Goal: Task Accomplishment & Management: Use online tool/utility

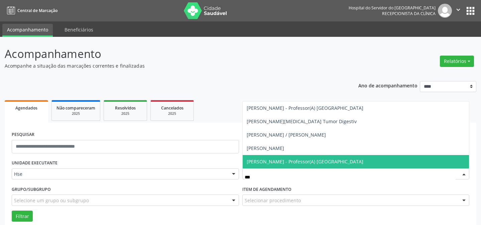
scroll to position [45, 0]
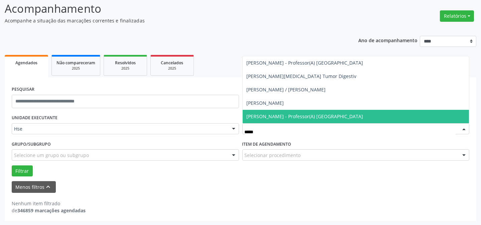
type input "******"
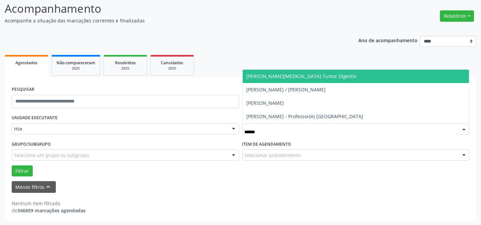
click at [301, 77] on span "[PERSON_NAME][MEDICAL_DATA] Tumor Digestiv" at bounding box center [302, 76] width 110 height 6
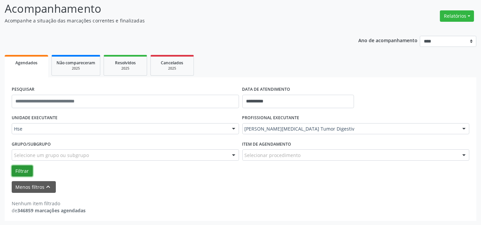
click at [14, 165] on button "Filtrar" at bounding box center [22, 170] width 21 height 11
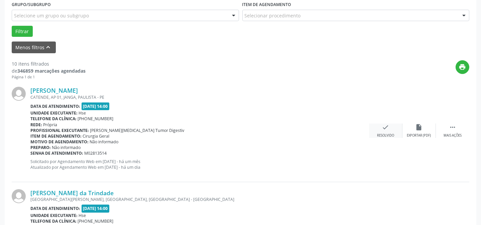
scroll to position [188, 0]
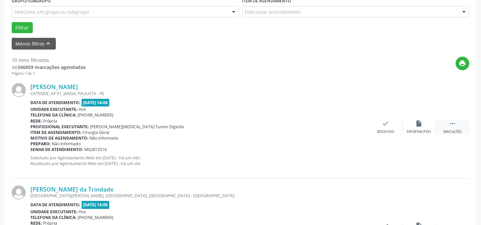
click at [450, 129] on div "Mais ações" at bounding box center [453, 131] width 18 height 5
click at [426, 125] on div "alarm_off Não compareceu" at bounding box center [419, 127] width 33 height 14
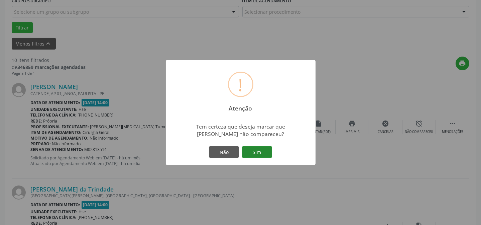
click at [259, 147] on button "Sim" at bounding box center [257, 151] width 30 height 11
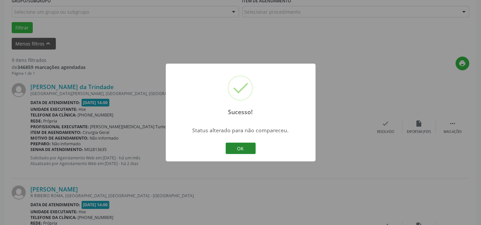
click at [237, 145] on button "OK" at bounding box center [241, 147] width 30 height 11
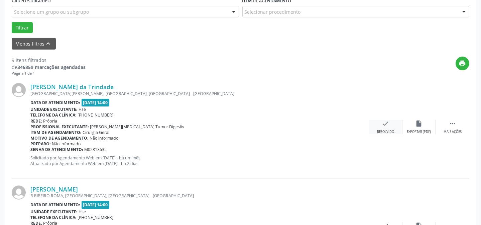
click at [394, 126] on div "check Resolvido" at bounding box center [385, 127] width 33 height 14
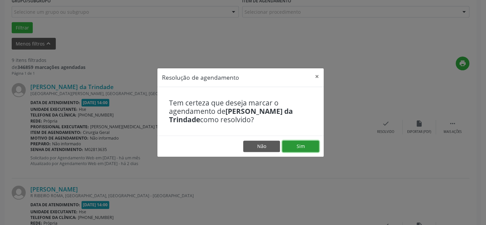
click at [311, 144] on button "Sim" at bounding box center [301, 145] width 37 height 11
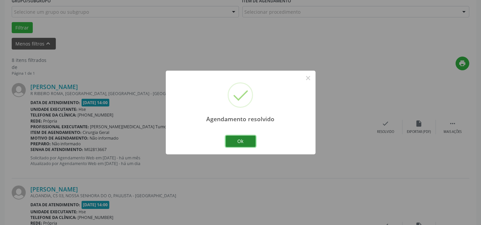
click at [238, 140] on button "Ok" at bounding box center [241, 140] width 30 height 11
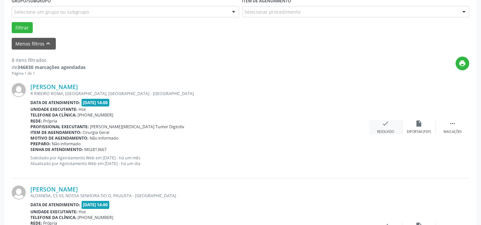
click at [381, 129] on div "Resolvido" at bounding box center [385, 131] width 17 height 5
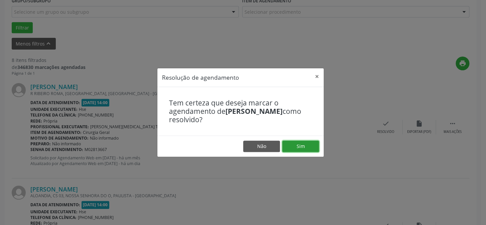
click at [291, 145] on button "Sim" at bounding box center [301, 145] width 37 height 11
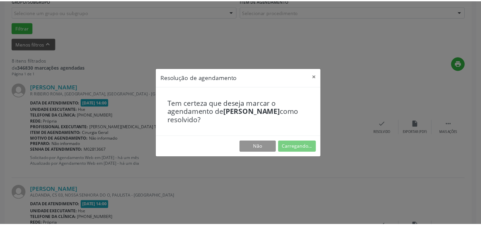
scroll to position [60, 0]
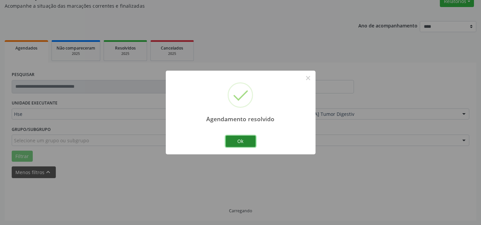
click at [237, 138] on button "Ok" at bounding box center [241, 140] width 30 height 11
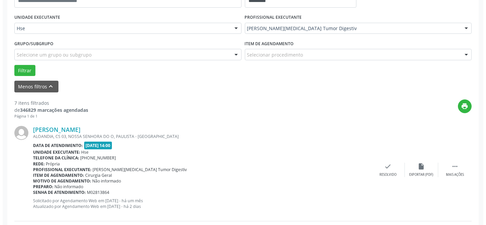
scroll to position [181, 0]
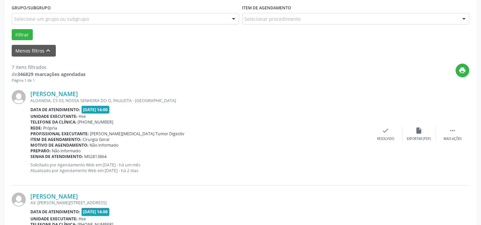
click at [381, 141] on div "[PERSON_NAME] ALOANDIA, CS 03, [GEOGRAPHIC_DATA], PAULISTA - [GEOGRAPHIC_DATA] …" at bounding box center [241, 134] width 458 height 102
click at [385, 135] on div "check Resolvido" at bounding box center [385, 134] width 33 height 14
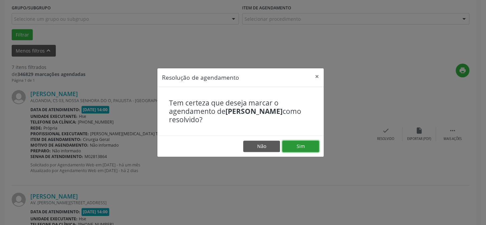
click at [297, 147] on button "Sim" at bounding box center [301, 145] width 37 height 11
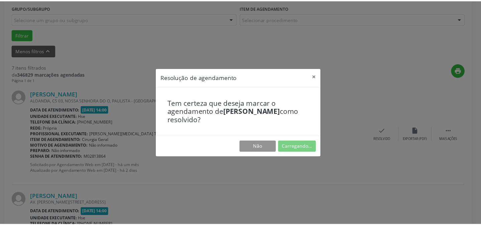
scroll to position [60, 0]
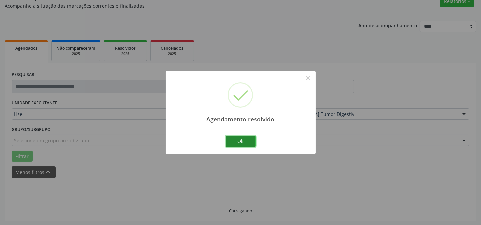
click at [230, 139] on button "Ok" at bounding box center [241, 140] width 30 height 11
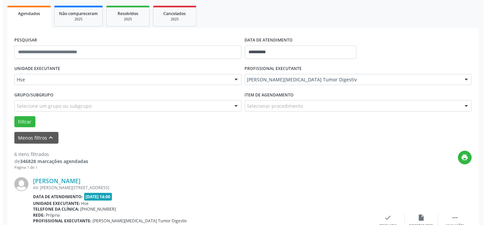
scroll to position [151, 0]
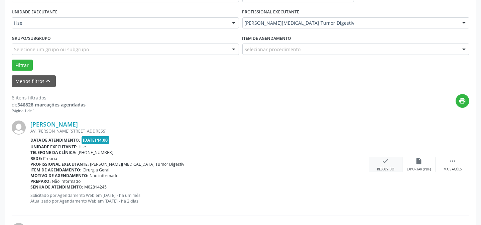
click at [384, 160] on icon "check" at bounding box center [385, 160] width 7 height 7
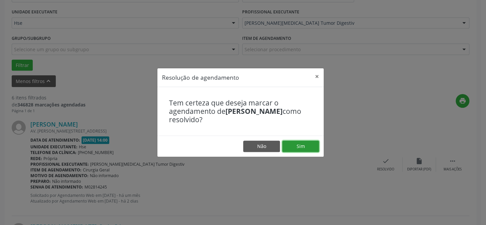
click at [303, 144] on button "Sim" at bounding box center [301, 145] width 37 height 11
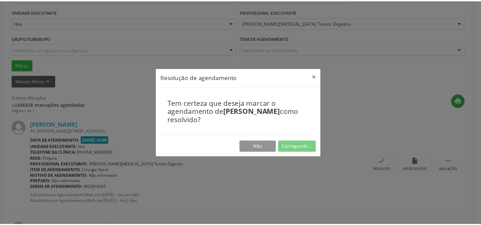
scroll to position [60, 0]
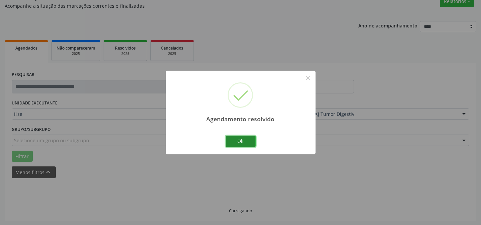
click at [244, 141] on button "Ok" at bounding box center [241, 140] width 30 height 11
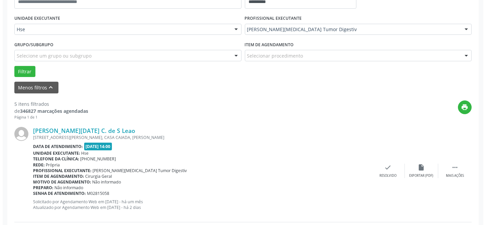
scroll to position [151, 0]
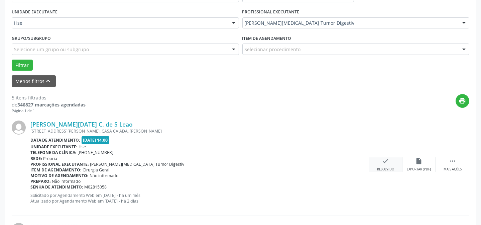
click at [381, 163] on div "check Resolvido" at bounding box center [385, 164] width 33 height 14
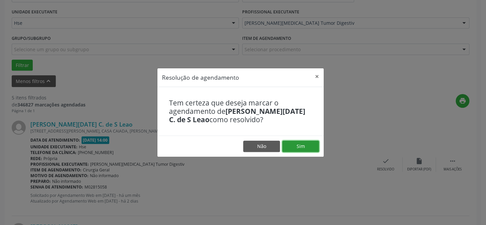
click at [299, 141] on button "Sim" at bounding box center [301, 145] width 37 height 11
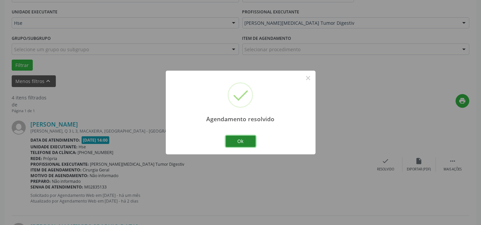
click at [246, 143] on button "Ok" at bounding box center [241, 140] width 30 height 11
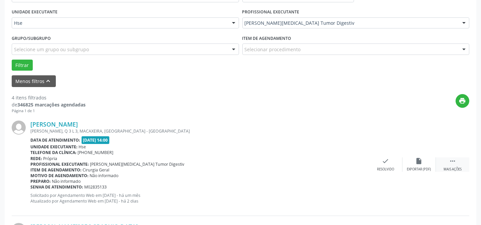
click at [446, 161] on div " Mais ações" at bounding box center [452, 164] width 33 height 14
click at [415, 160] on div "alarm_off Não compareceu" at bounding box center [419, 164] width 33 height 14
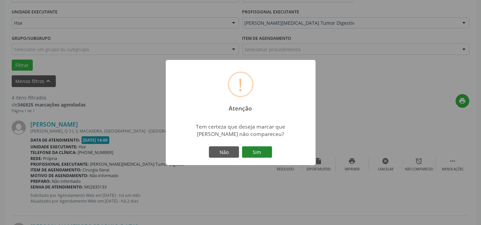
click at [255, 150] on button "Sim" at bounding box center [257, 151] width 30 height 11
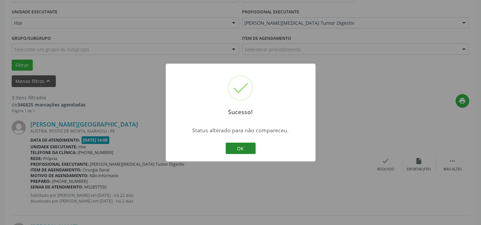
click at [241, 144] on button "OK" at bounding box center [241, 147] width 30 height 11
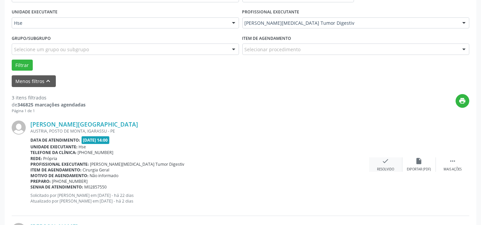
click at [381, 158] on div "check Resolvido" at bounding box center [385, 164] width 33 height 14
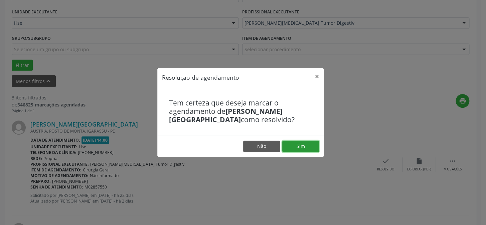
click at [315, 144] on button "Sim" at bounding box center [301, 145] width 37 height 11
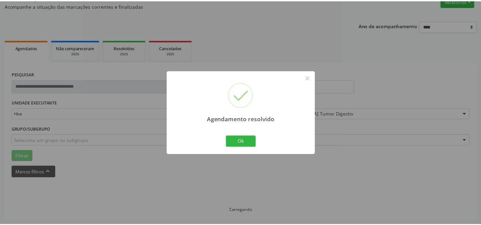
scroll to position [60, 0]
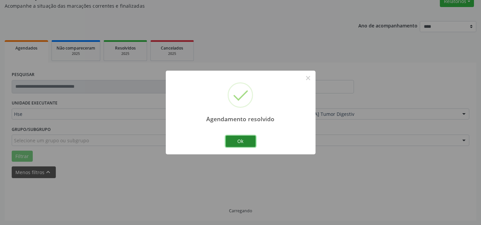
click at [239, 139] on button "Ok" at bounding box center [241, 140] width 30 height 11
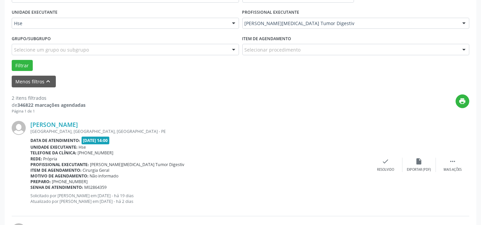
scroll to position [151, 0]
click at [446, 159] on div " Mais ações" at bounding box center [452, 164] width 33 height 14
click at [414, 158] on div "alarm_off Não compareceu" at bounding box center [419, 164] width 33 height 14
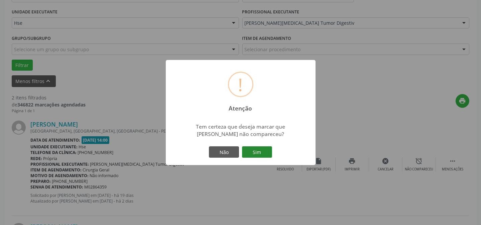
click at [263, 153] on button "Sim" at bounding box center [257, 151] width 30 height 11
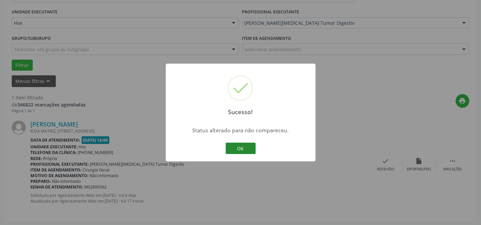
click at [237, 149] on button "OK" at bounding box center [241, 147] width 30 height 11
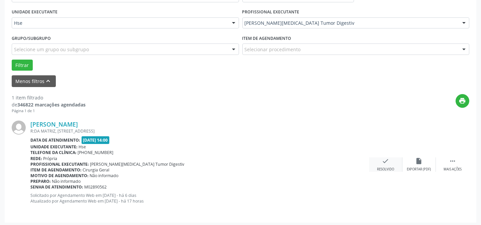
click at [387, 164] on div "check Resolvido" at bounding box center [385, 164] width 33 height 14
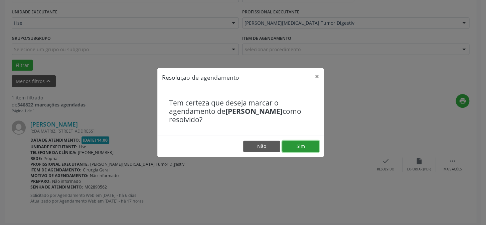
click at [293, 147] on button "Sim" at bounding box center [301, 145] width 37 height 11
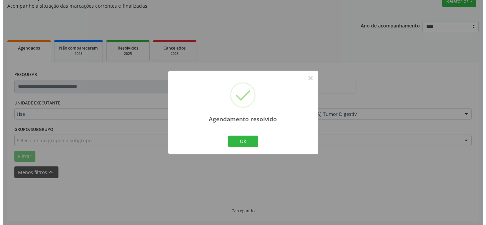
scroll to position [45, 0]
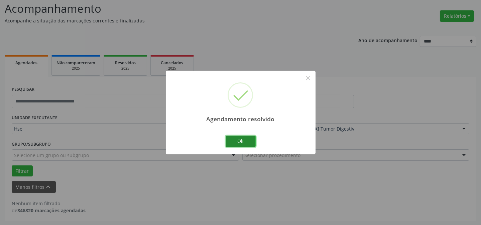
click at [244, 141] on button "Ok" at bounding box center [241, 140] width 30 height 11
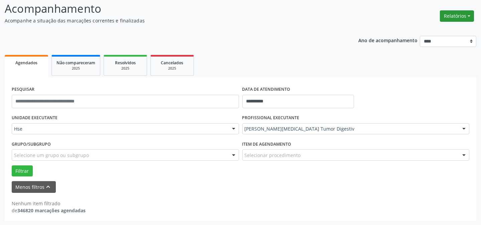
click at [444, 14] on button "Relatórios" at bounding box center [457, 15] width 34 height 11
click at [442, 27] on link "Agendamentos" at bounding box center [438, 29] width 72 height 9
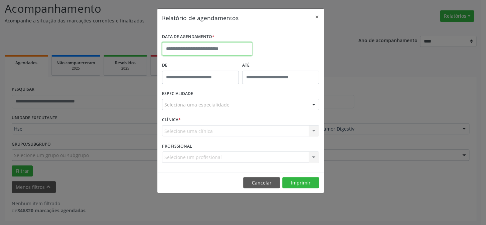
click at [190, 49] on input "text" at bounding box center [207, 48] width 90 height 13
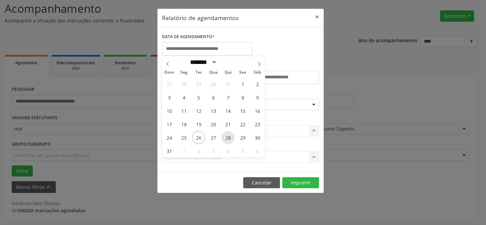
click at [226, 134] on span "28" at bounding box center [228, 137] width 13 height 13
type input "**********"
click at [228, 134] on span "28" at bounding box center [228, 137] width 13 height 13
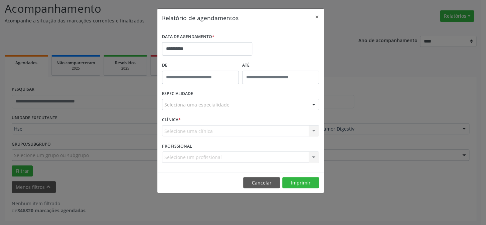
click at [228, 134] on div "Selecione uma clínica Hse Nenhum resultado encontrado para: " " Não há nenhuma …" at bounding box center [240, 130] width 157 height 11
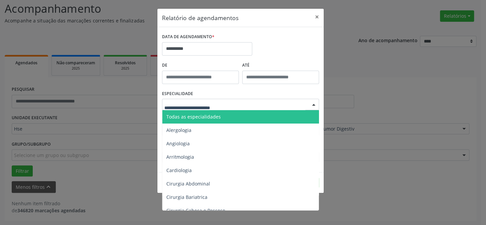
click at [238, 116] on span "Todas as especialidades" at bounding box center [240, 116] width 157 height 13
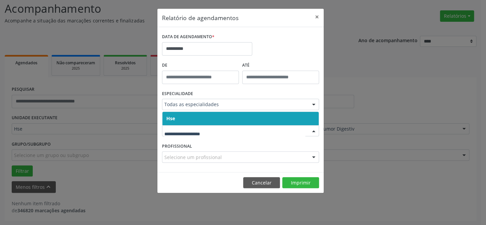
click at [211, 117] on span "Hse" at bounding box center [240, 118] width 156 height 13
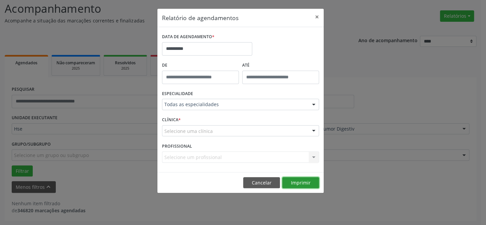
click at [304, 185] on button "Imprimir" at bounding box center [301, 182] width 37 height 11
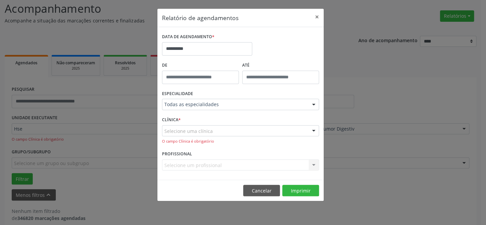
click at [260, 129] on div "Selecione uma clínica" at bounding box center [240, 130] width 157 height 11
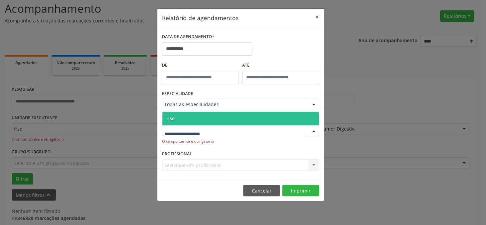
click at [207, 117] on span "Hse" at bounding box center [240, 118] width 156 height 13
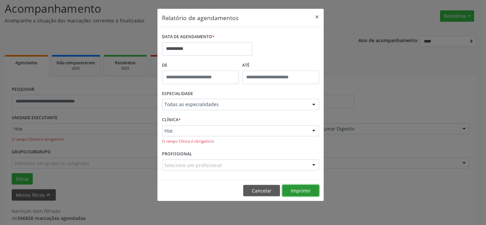
click at [294, 189] on button "Imprimir" at bounding box center [301, 190] width 37 height 11
